Goal: Task Accomplishment & Management: Complete application form

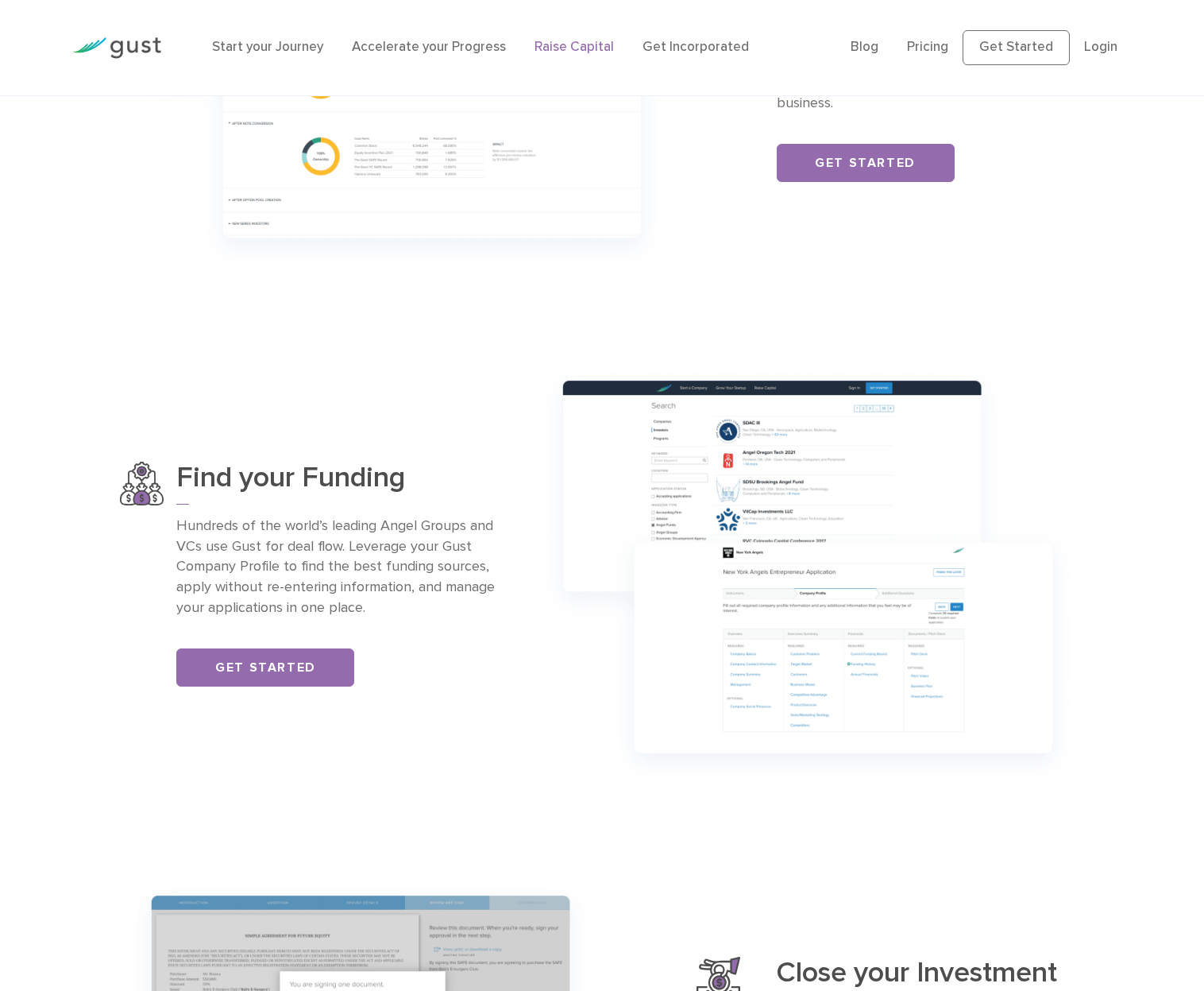
scroll to position [1008, 0]
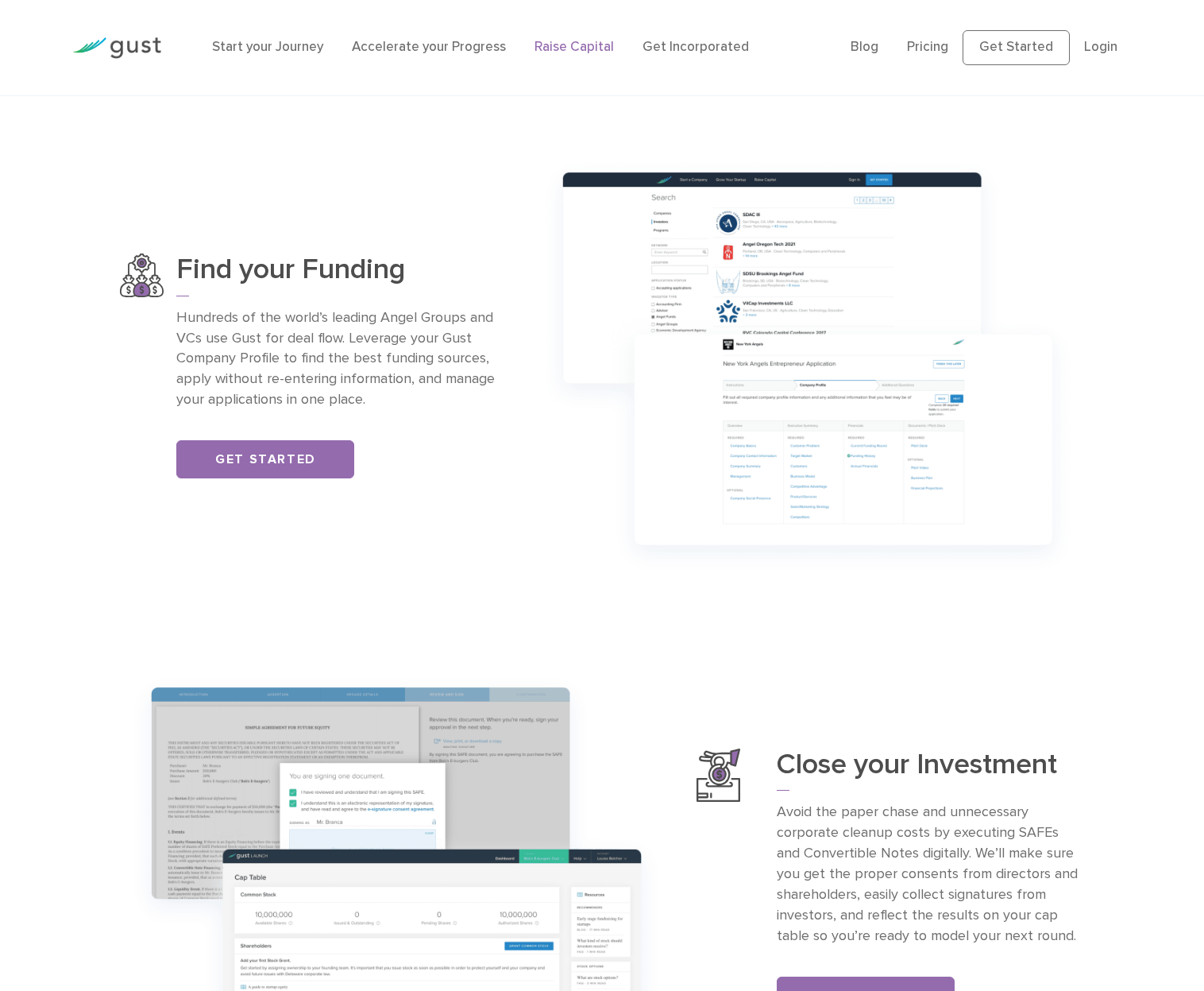
click at [129, 50] on img at bounding box center [116, 47] width 89 height 21
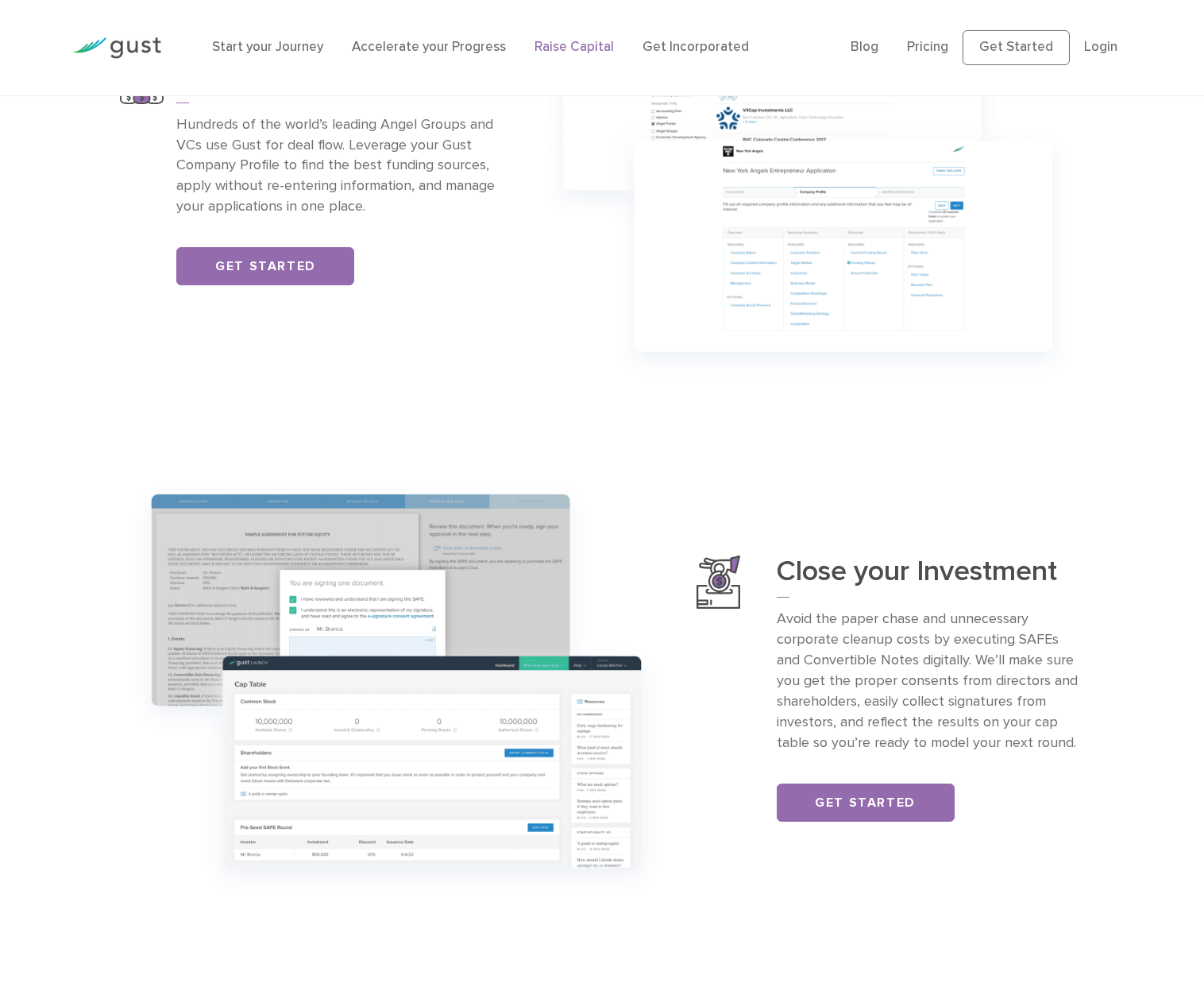
scroll to position [1884, 0]
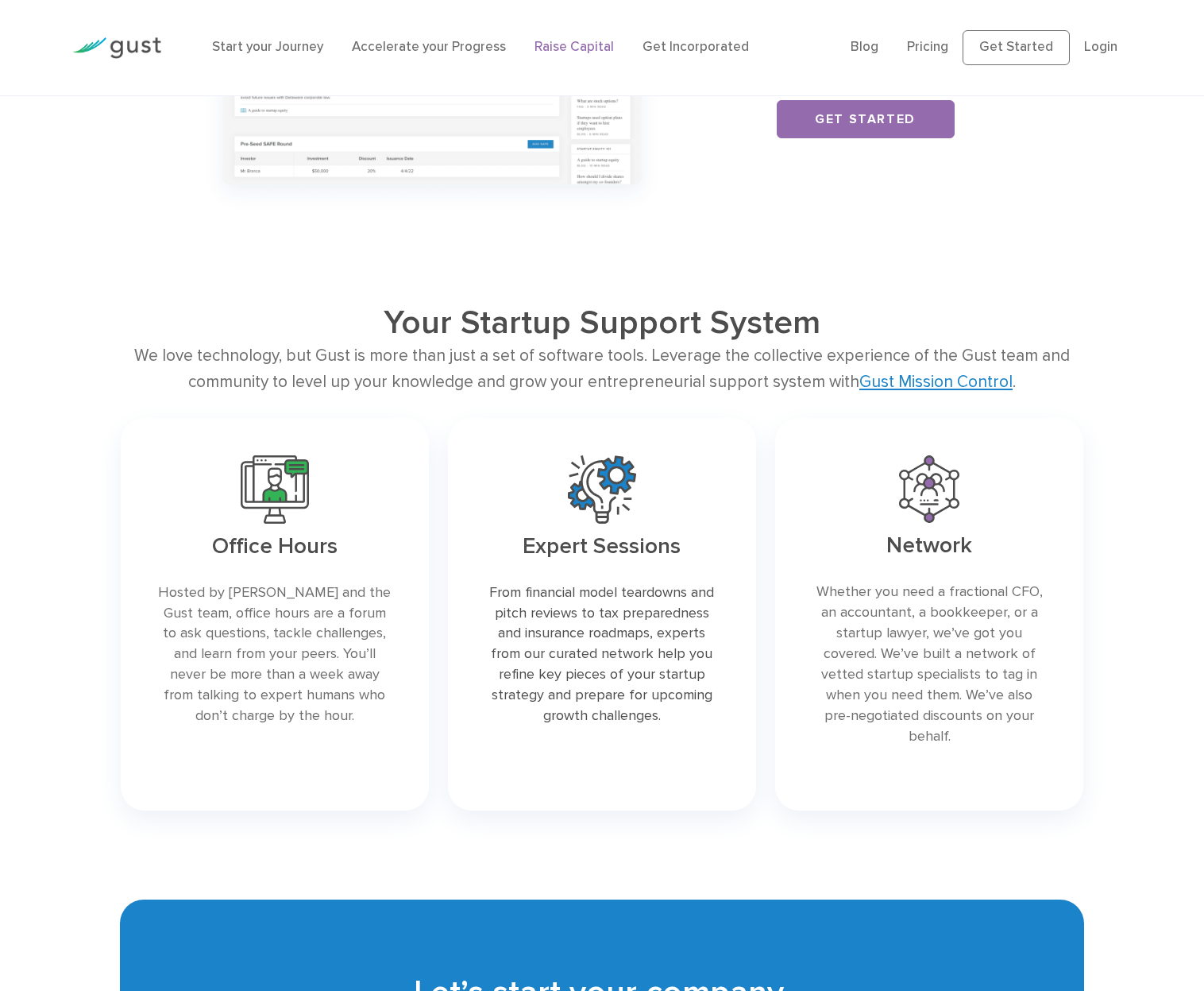
click at [514, 338] on h2 "Your Startup Support System" at bounding box center [602, 322] width 770 height 40
click at [584, 359] on div "We love technology, but Gust is more than just a set of software tools. Leverag…" at bounding box center [601, 369] width 963 height 54
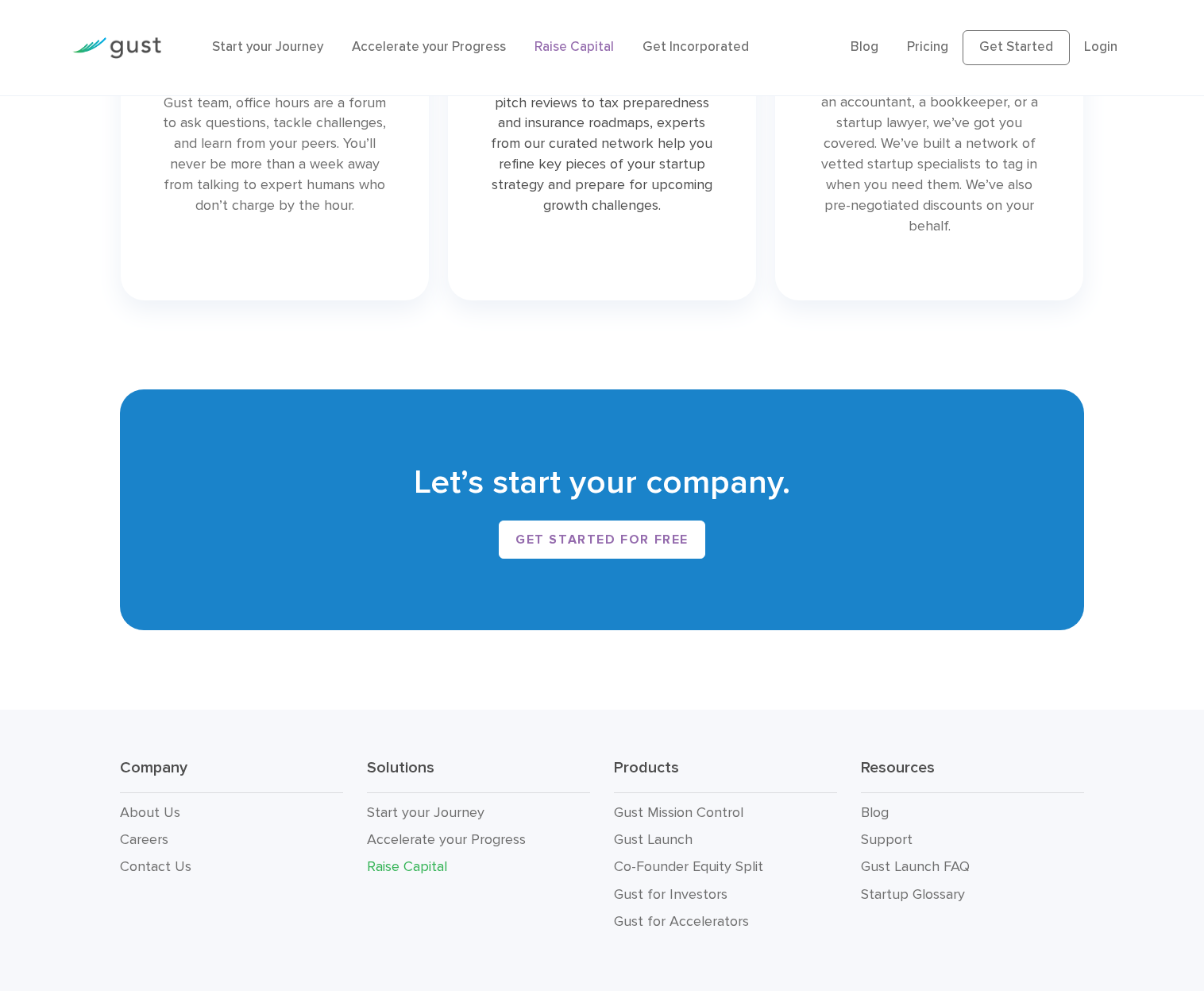
scroll to position [2471, 0]
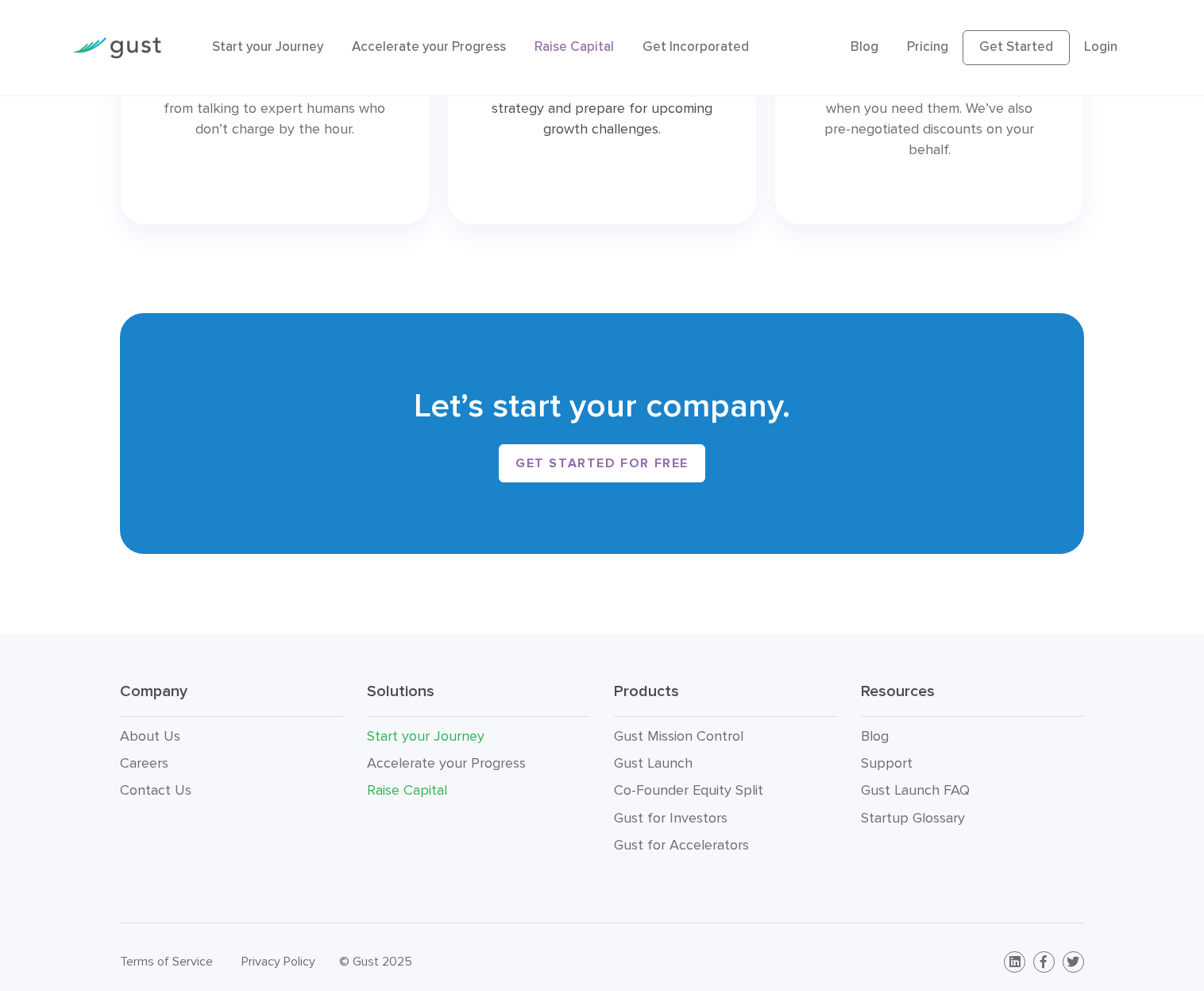
click at [430, 728] on link "Start your Journey" at bounding box center [425, 736] width 117 height 17
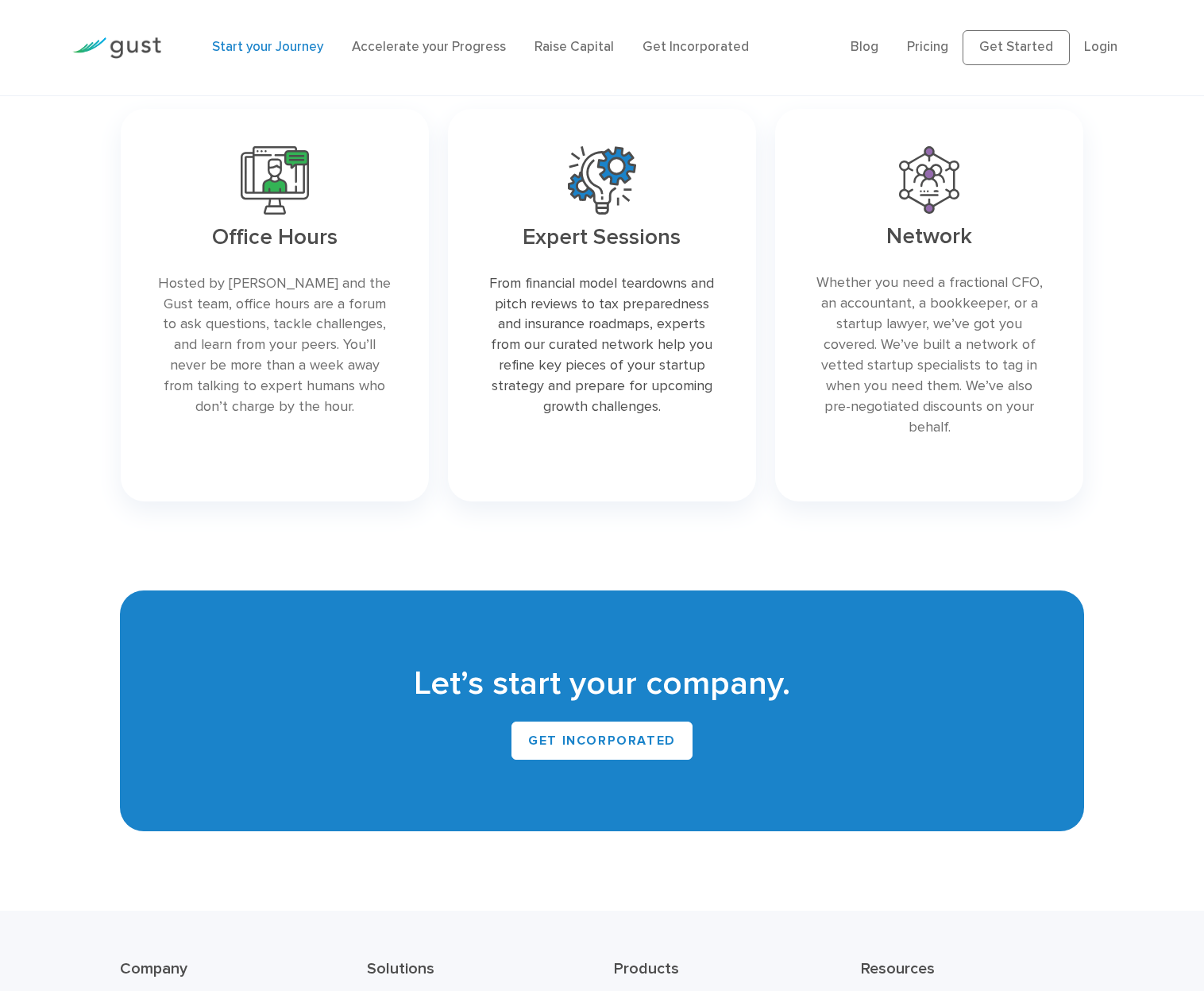
scroll to position [2679, 0]
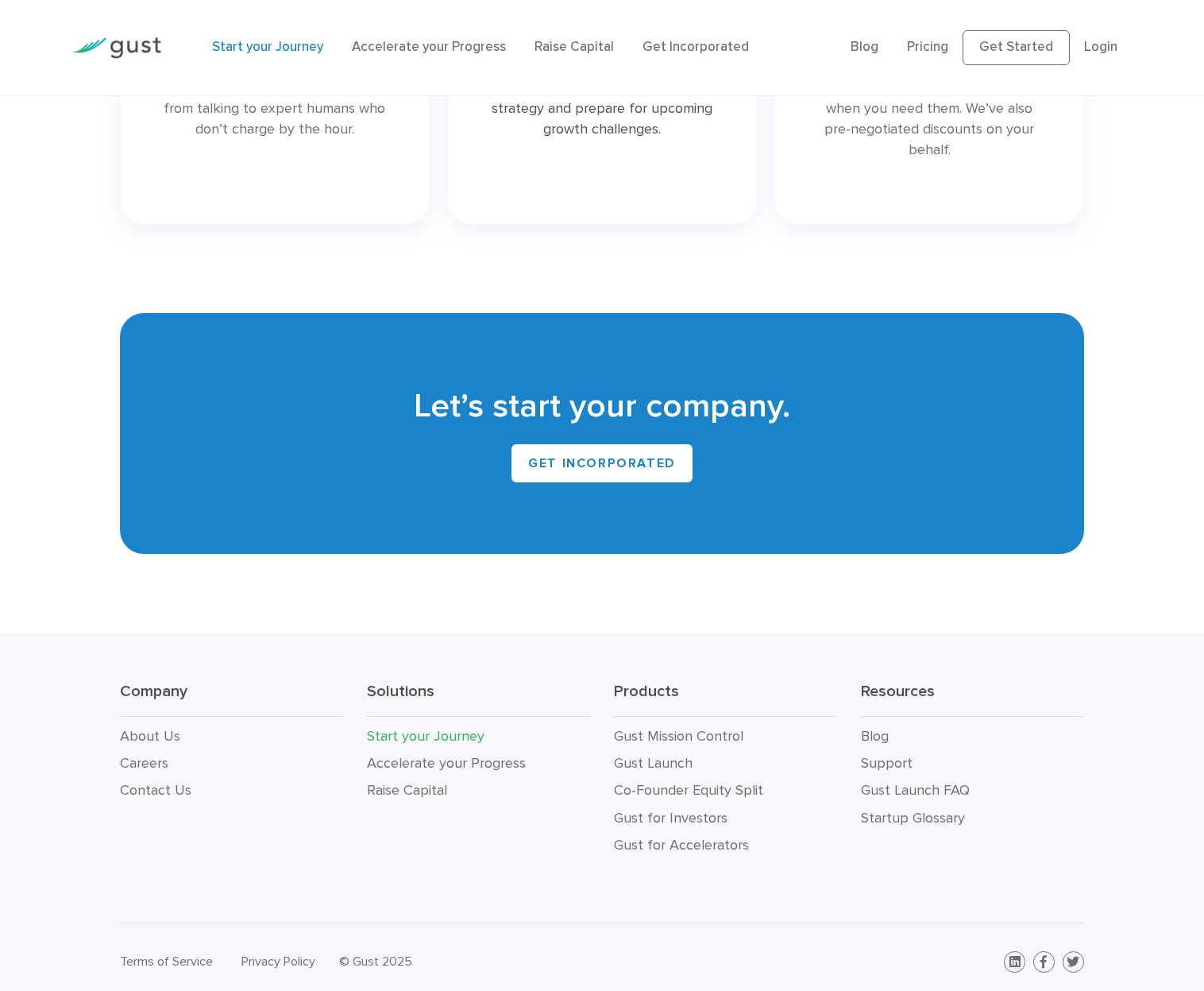
click at [506, 750] on li "Accelerate your Progress" at bounding box center [478, 763] width 223 height 27
click at [509, 755] on link "Accelerate your Progress" at bounding box center [446, 763] width 159 height 17
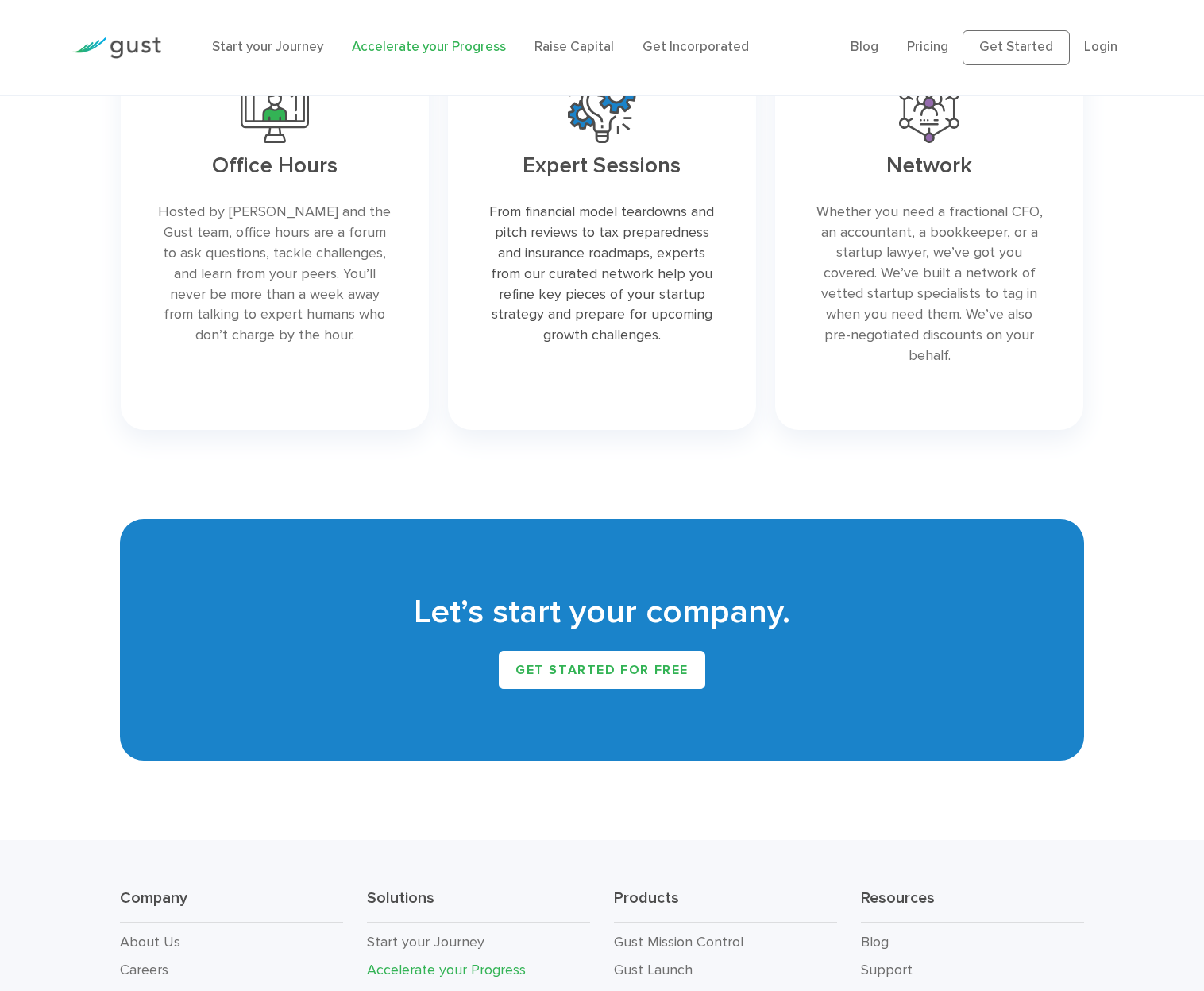
scroll to position [1806, 0]
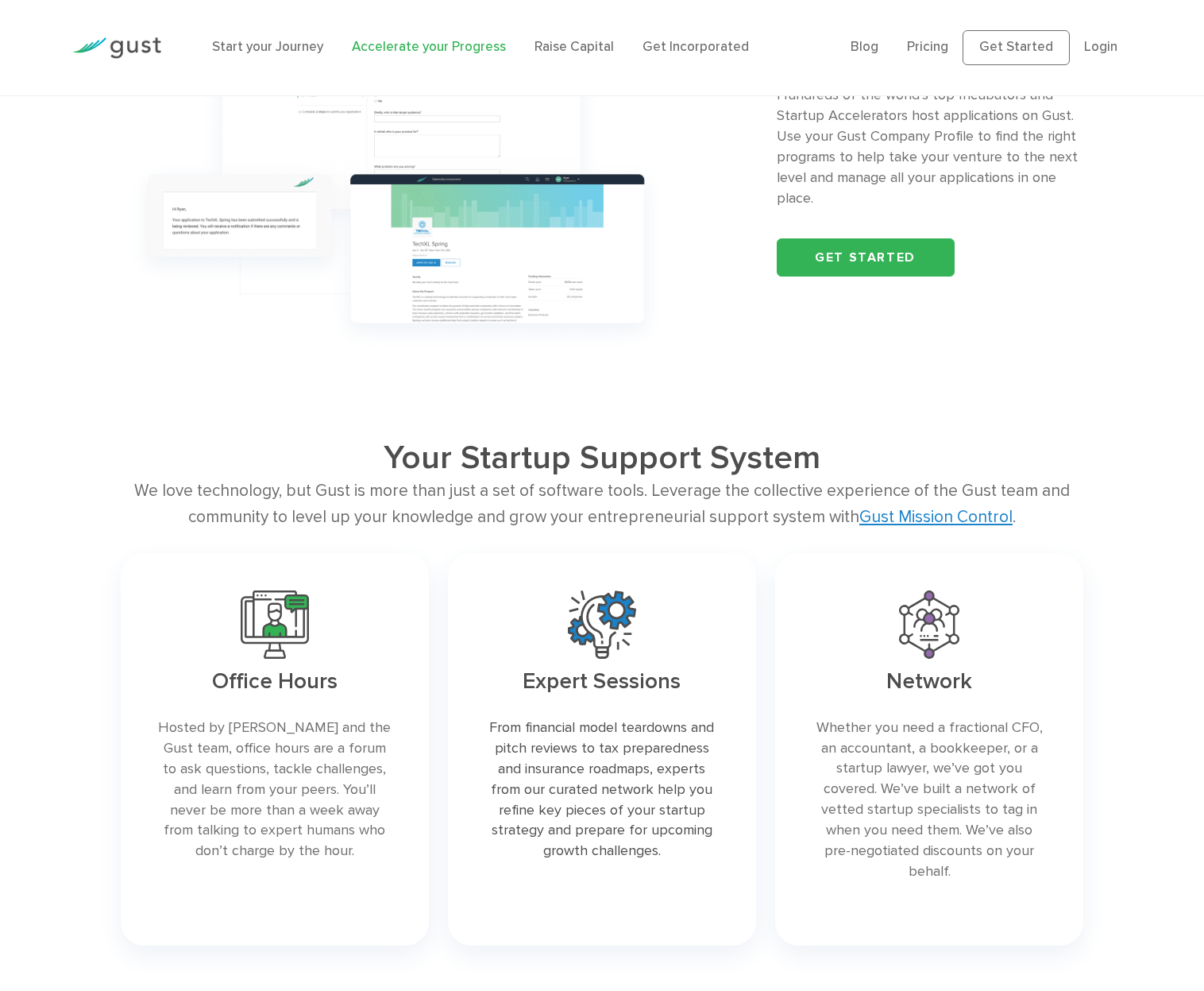
click at [579, 55] on li "Raise Capital" at bounding box center [574, 47] width 79 height 20
click at [579, 48] on link "Raise Capital" at bounding box center [574, 46] width 79 height 16
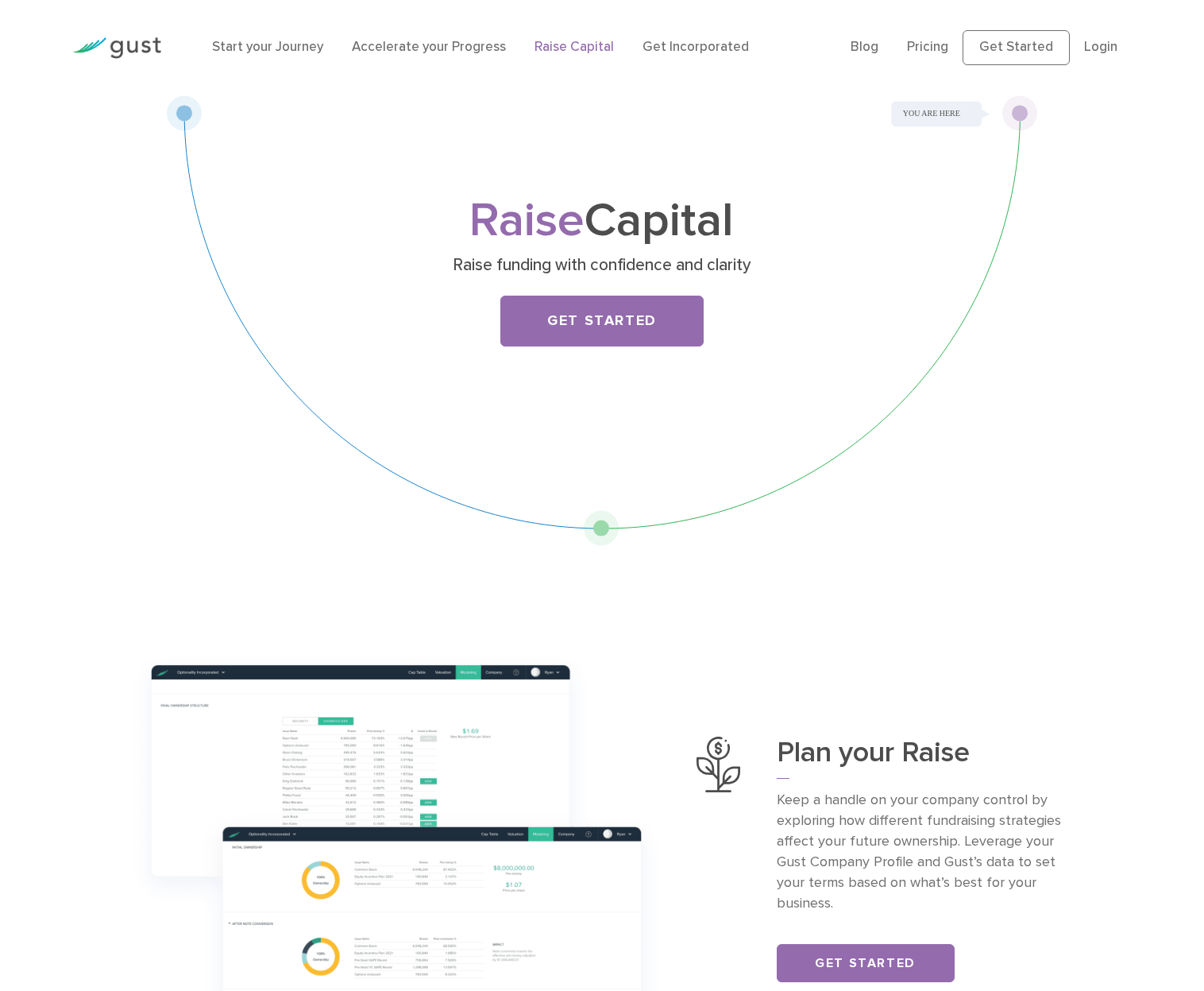
scroll to position [740, 0]
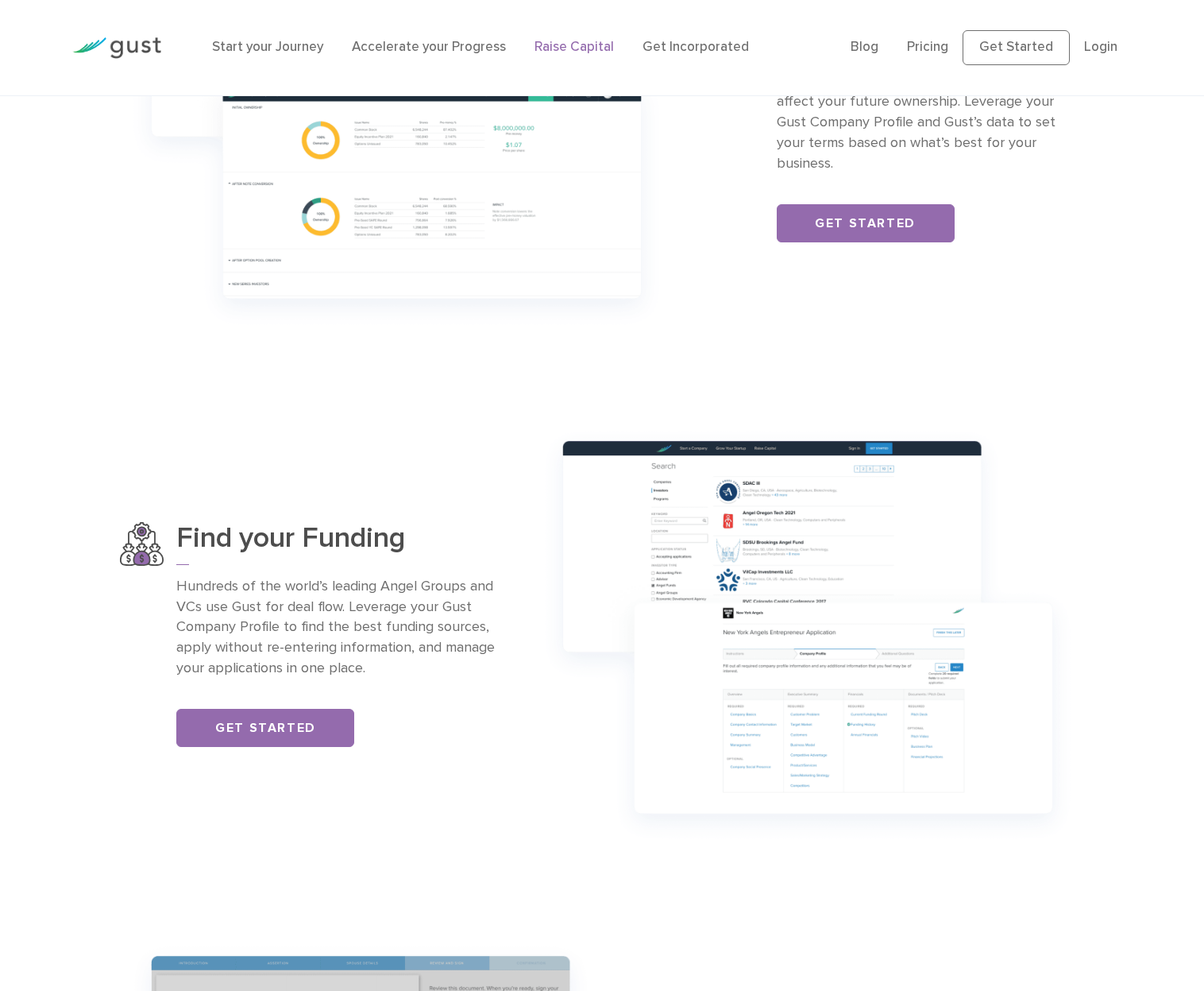
click at [777, 538] on img at bounding box center [807, 635] width 552 height 436
click at [327, 717] on link "Get Started" at bounding box center [265, 727] width 178 height 38
